Goal: Task Accomplishment & Management: Manage account settings

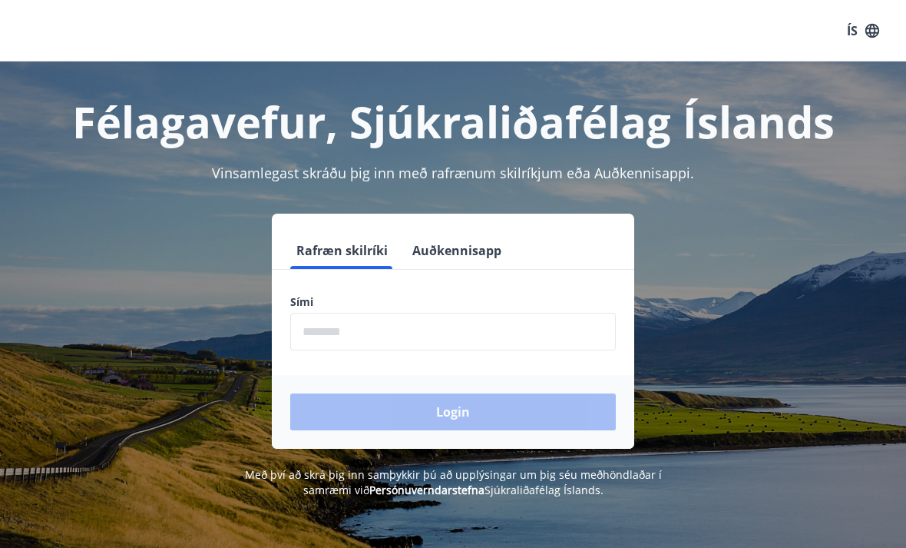
click at [373, 335] on input "phone" at bounding box center [453, 332] width 326 height 38
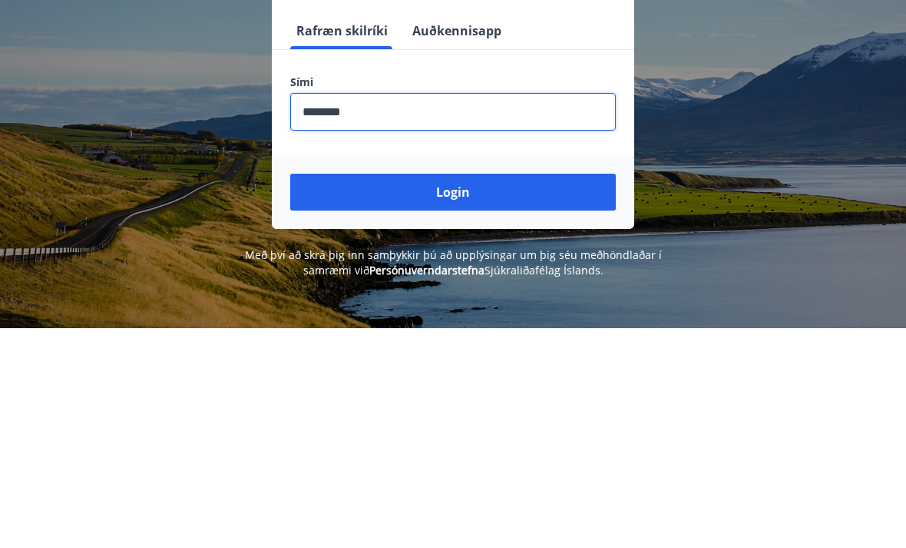
type input "********"
click at [477, 393] on button "Login" at bounding box center [453, 411] width 326 height 37
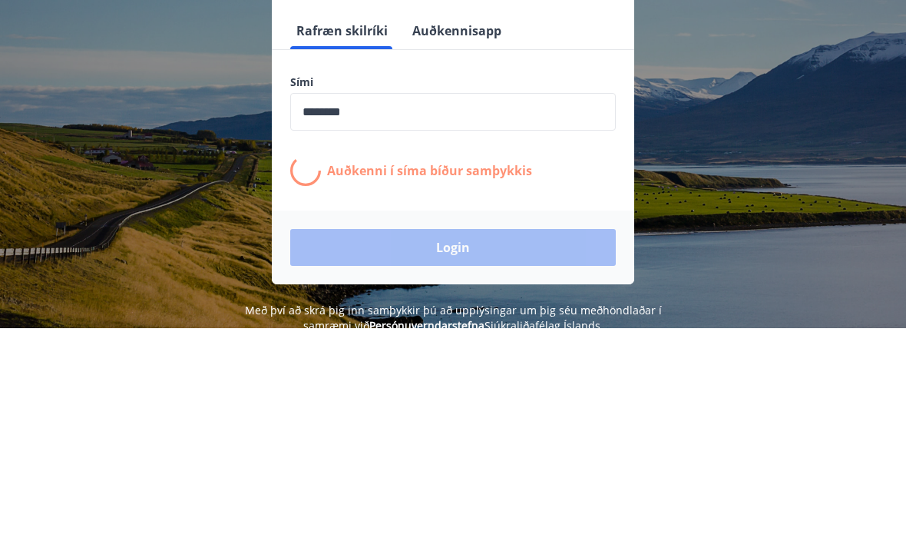
scroll to position [220, 0]
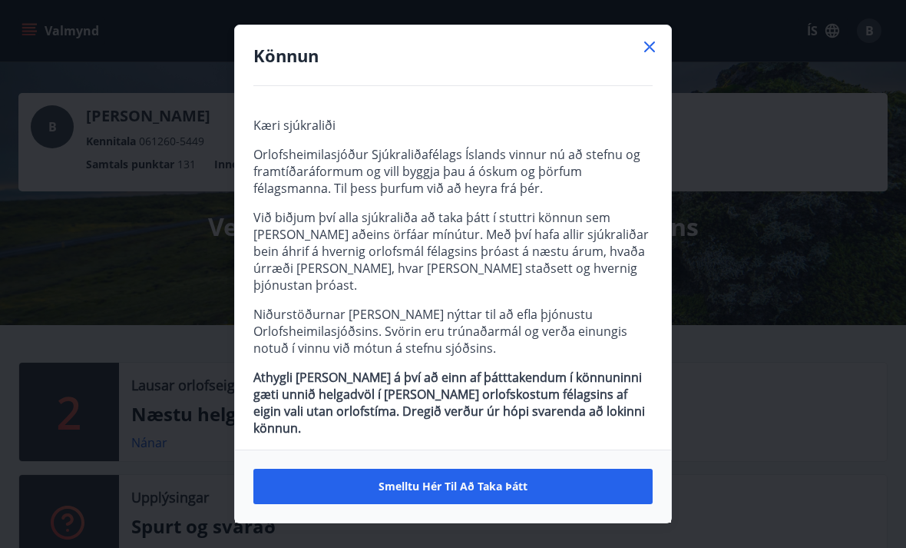
click at [648, 48] on icon at bounding box center [649, 46] width 11 height 11
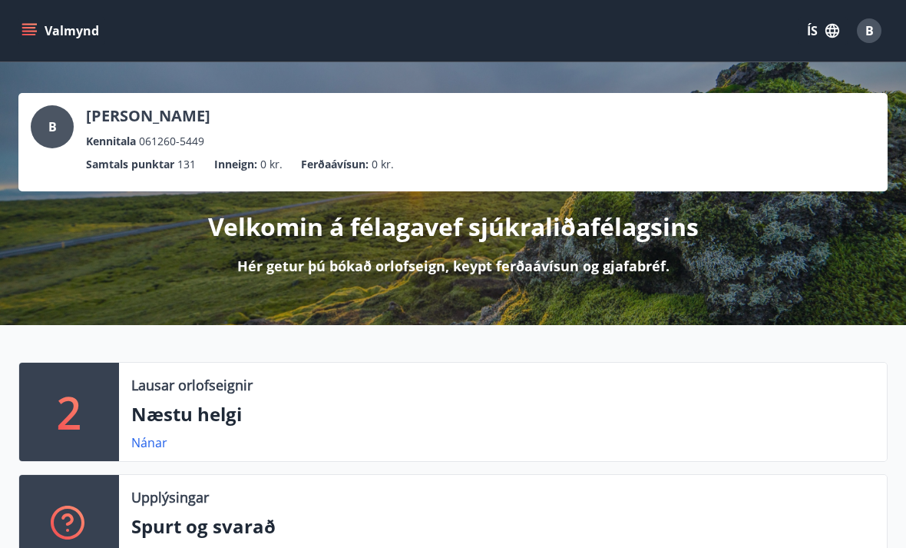
click at [33, 37] on icon "menu" at bounding box center [29, 30] width 15 height 15
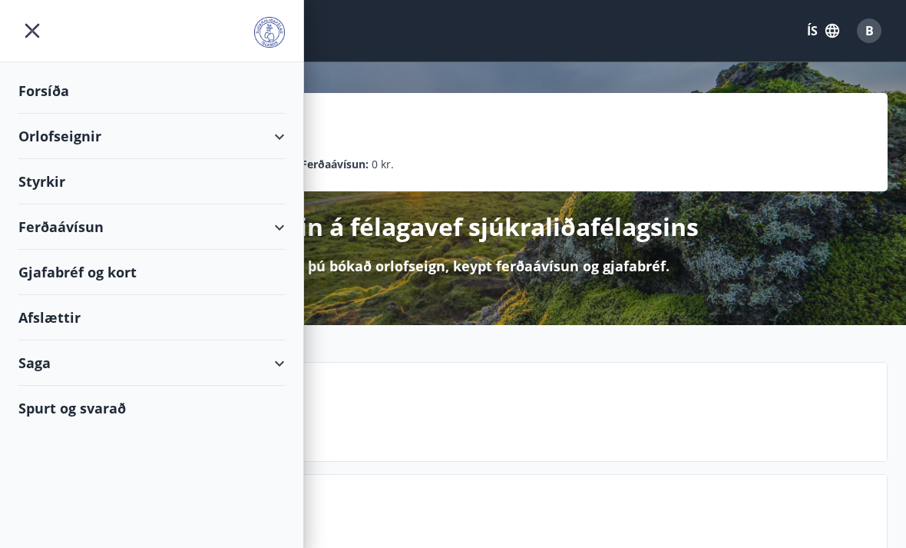
click at [281, 141] on div "Orlofseignir" at bounding box center [151, 136] width 267 height 45
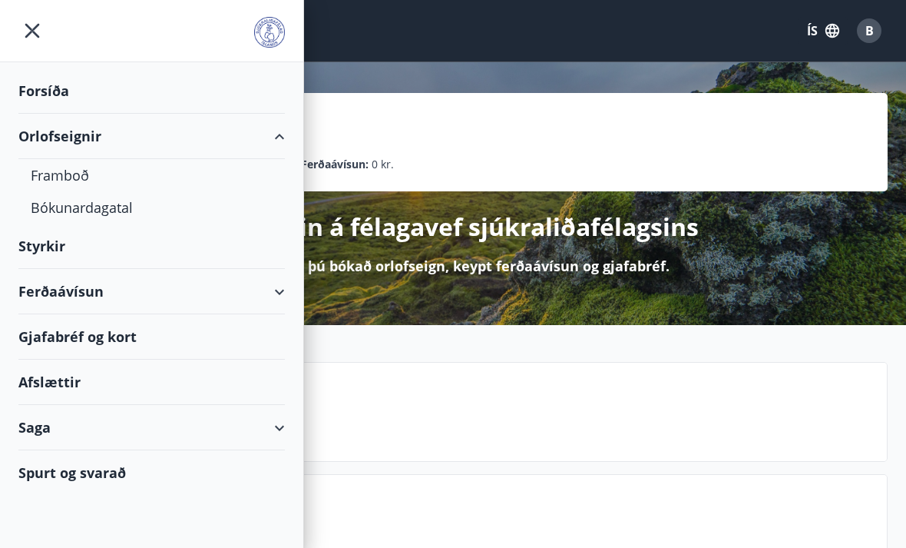
click at [123, 210] on div "Bókunardagatal" at bounding box center [152, 207] width 242 height 32
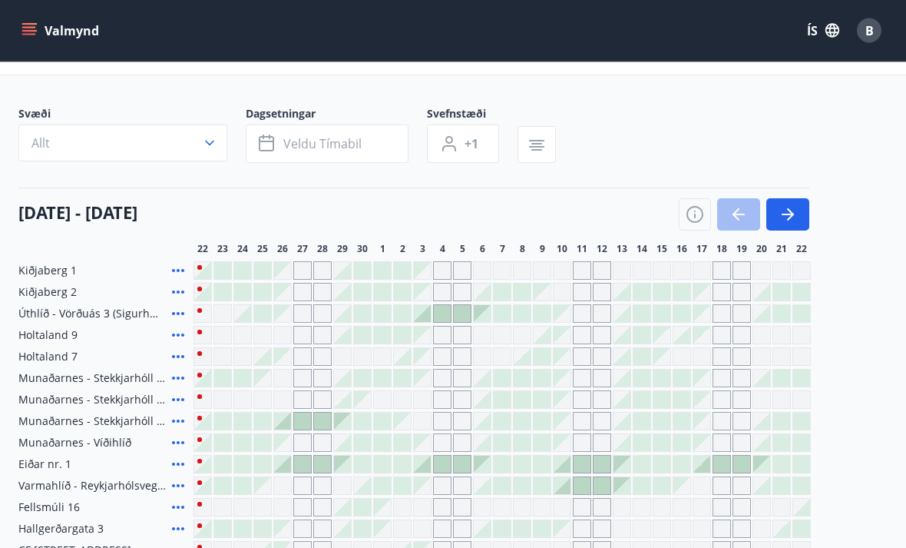
scroll to position [61, 0]
click at [795, 213] on icon "button" at bounding box center [788, 214] width 18 height 18
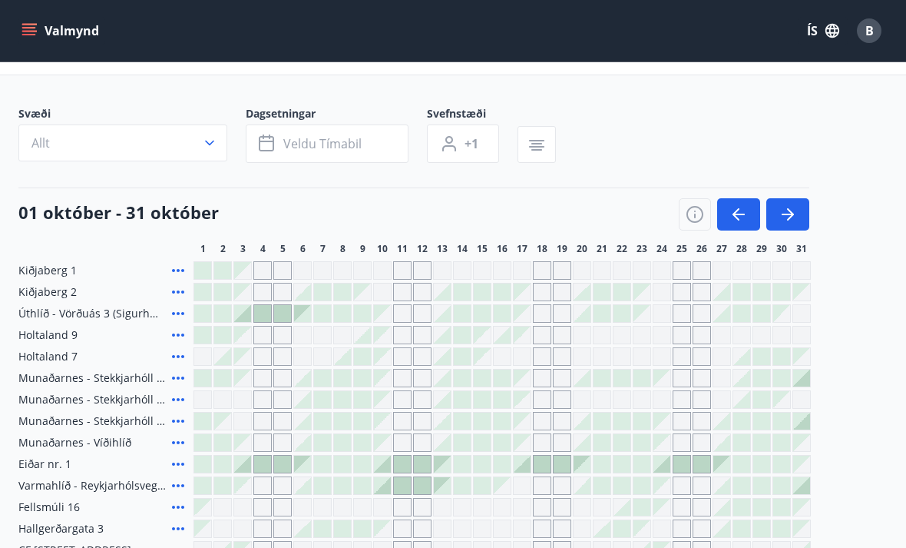
click at [790, 210] on icon "button" at bounding box center [790, 214] width 7 height 12
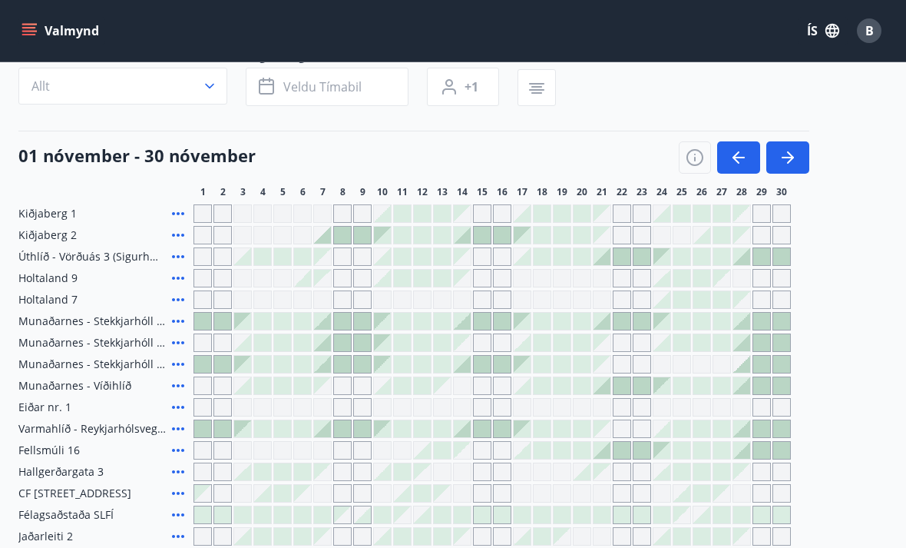
scroll to position [117, 0]
click at [363, 513] on div at bounding box center [362, 515] width 17 height 17
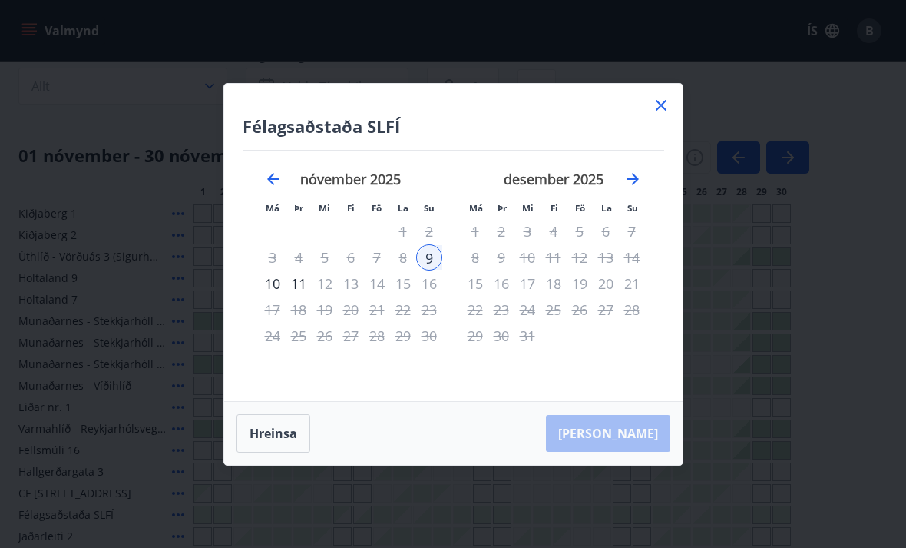
click at [661, 114] on icon at bounding box center [661, 105] width 18 height 18
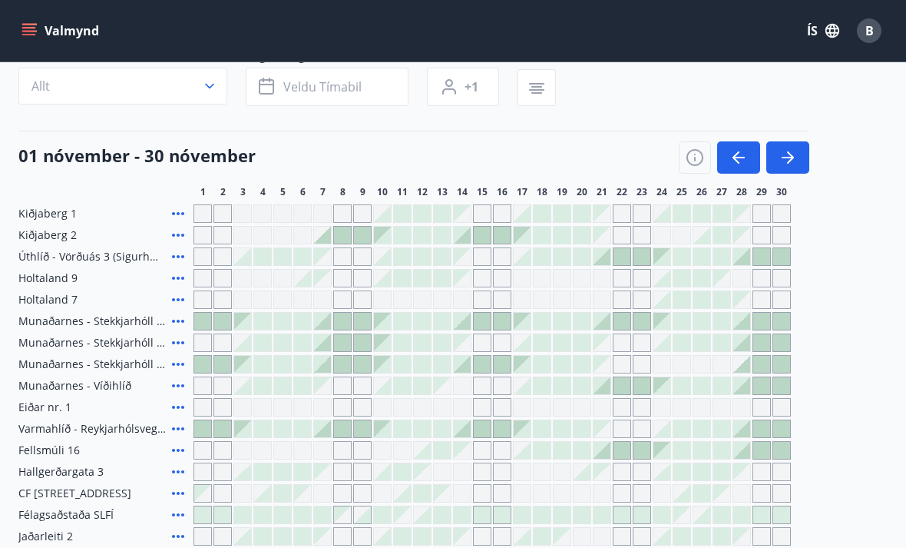
click at [366, 509] on div at bounding box center [362, 514] width 17 height 17
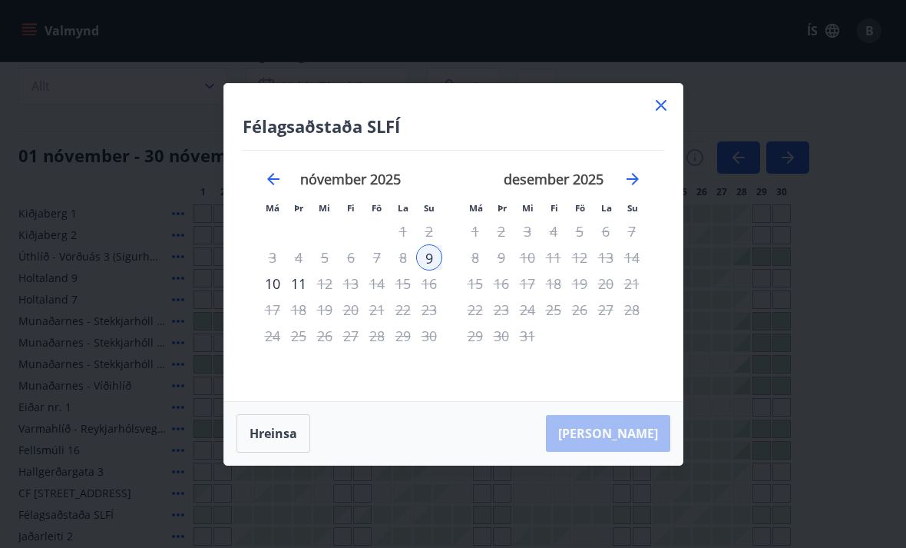
click at [663, 114] on icon at bounding box center [661, 105] width 18 height 18
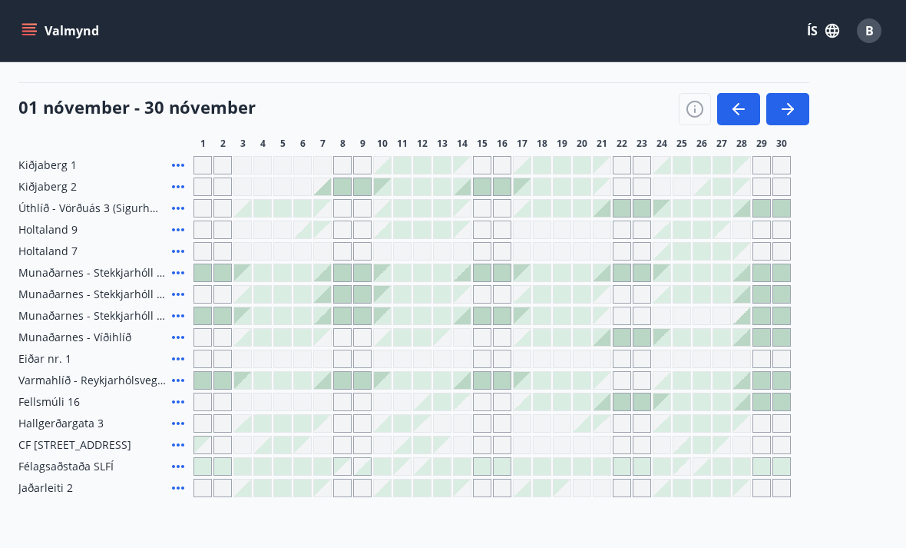
scroll to position [167, 0]
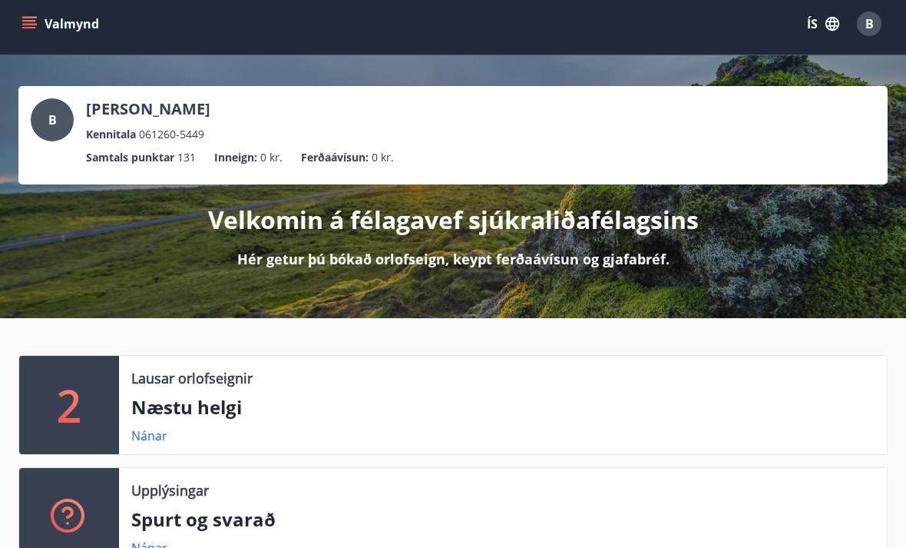
scroll to position [2, 0]
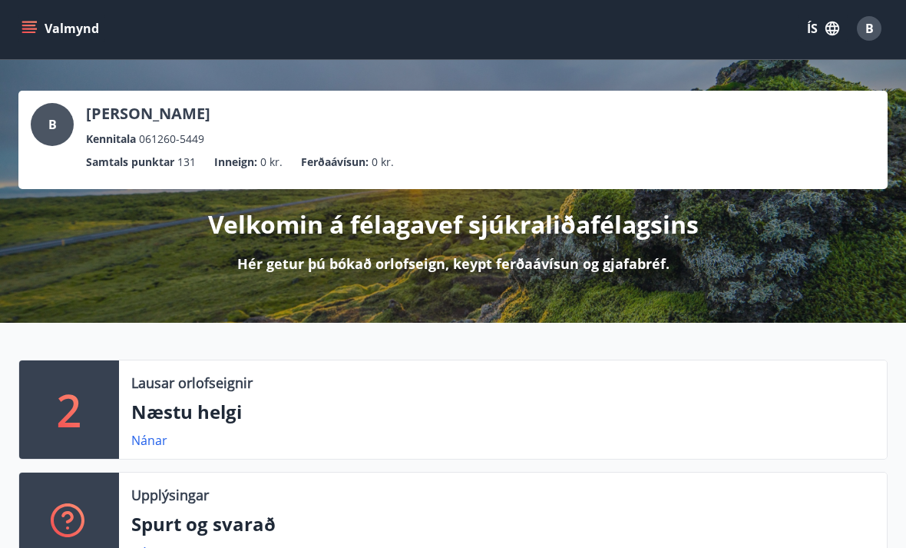
click at [31, 25] on icon "menu" at bounding box center [29, 26] width 14 height 2
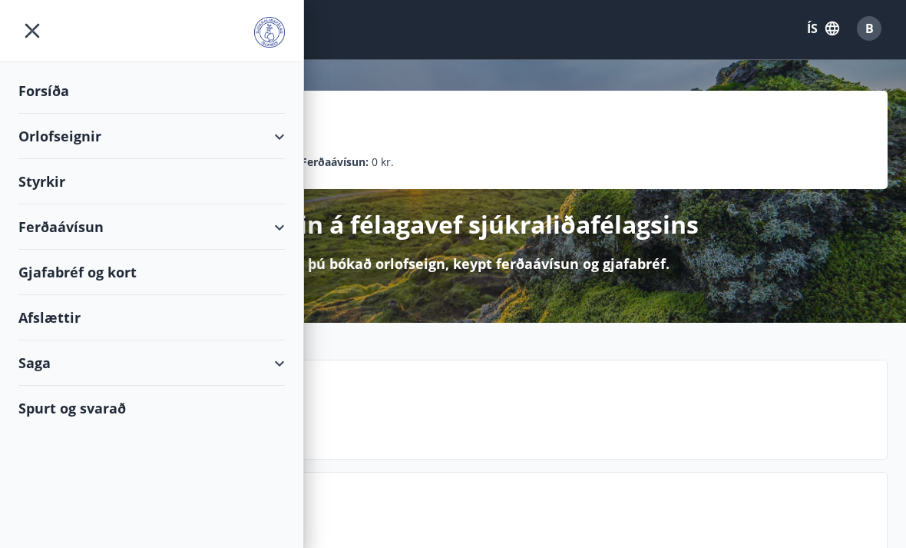
click at [286, 136] on icon at bounding box center [279, 137] width 18 height 18
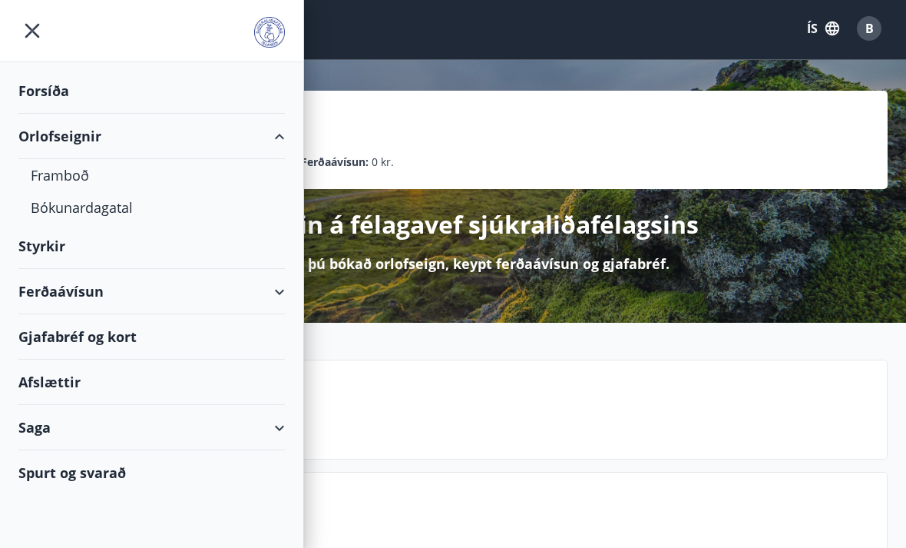
click at [222, 180] on div "Framboð" at bounding box center [152, 175] width 242 height 32
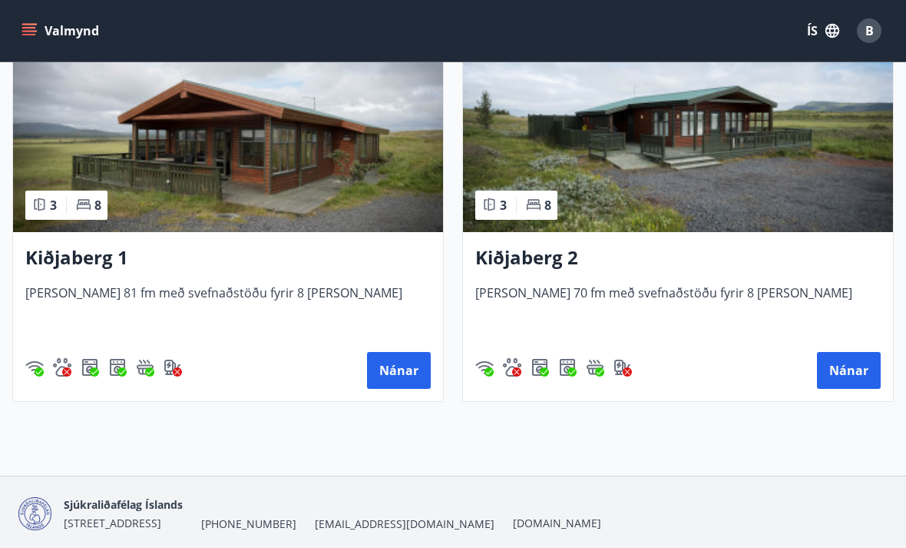
scroll to position [3258, 0]
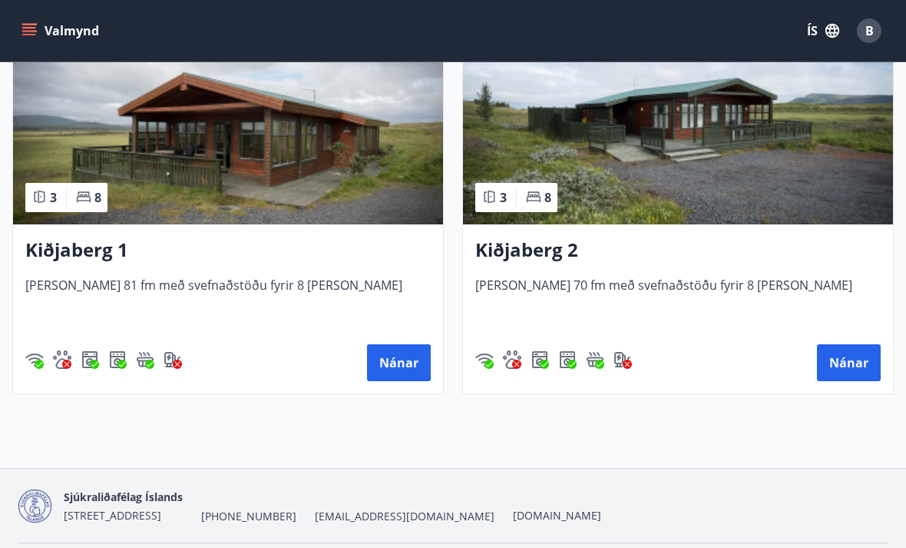
click at [876, 30] on div "B" at bounding box center [869, 30] width 25 height 25
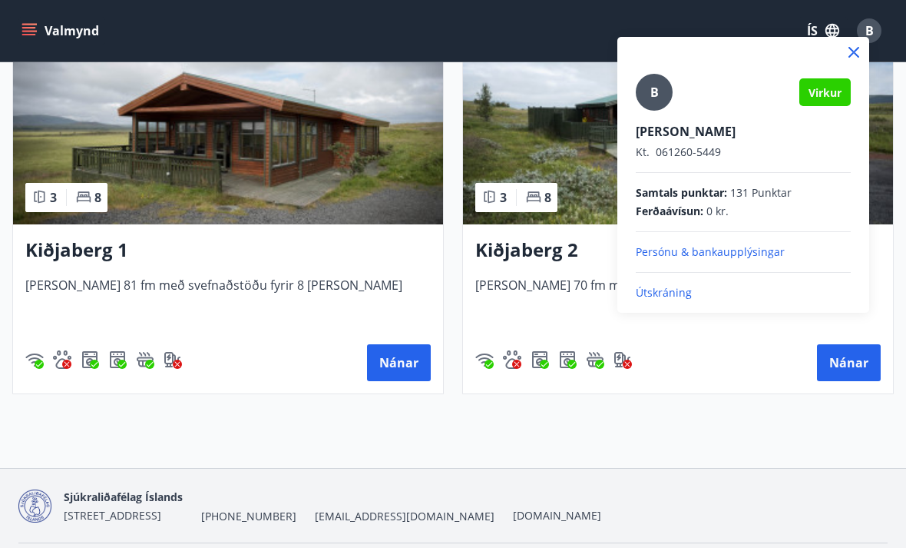
click at [693, 291] on p "Útskráning" at bounding box center [743, 292] width 215 height 15
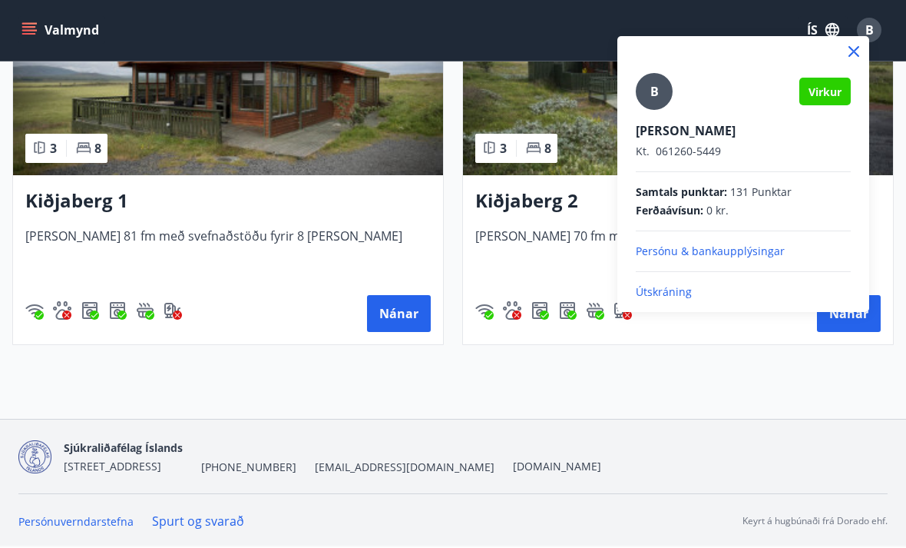
scroll to position [3308, 0]
click at [661, 292] on p "Útskráning" at bounding box center [743, 292] width 215 height 15
